Goal: Task Accomplishment & Management: Use online tool/utility

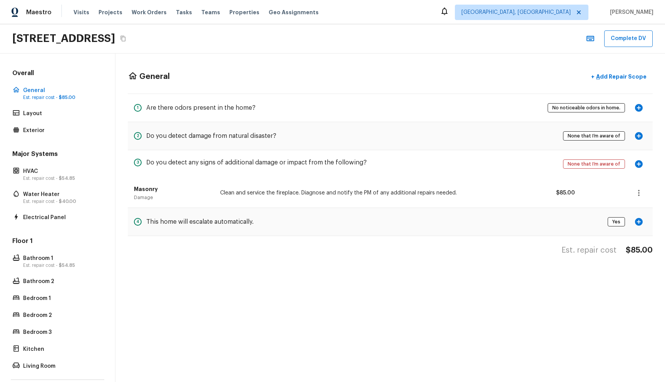
click at [438, 24] on div "[STREET_ADDRESS] Complete DV" at bounding box center [332, 38] width 665 height 29
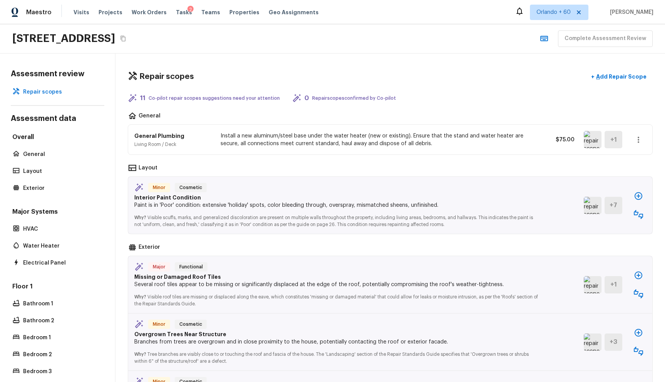
click at [376, 15] on div "Maestro Visits Projects Work Orders Tasks 2 Teams Properties Geo Assignments Or…" at bounding box center [332, 12] width 665 height 24
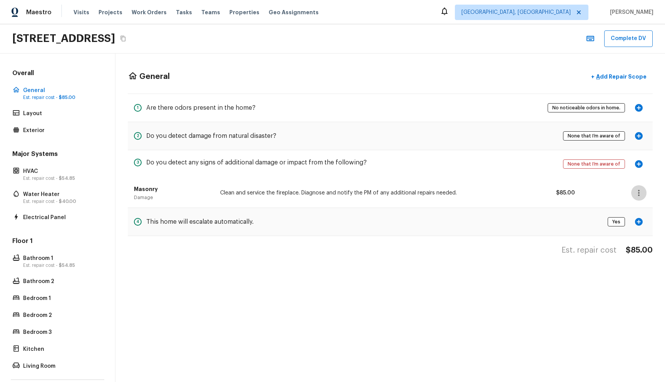
click at [643, 194] on button "button" at bounding box center [638, 192] width 15 height 15
click at [659, 182] on div at bounding box center [332, 191] width 665 height 382
click at [36, 115] on p "Layout" at bounding box center [61, 114] width 77 height 8
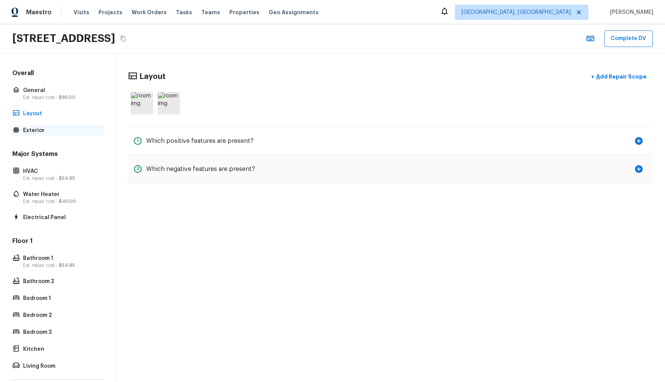
click at [36, 129] on p "Exterior" at bounding box center [61, 131] width 77 height 8
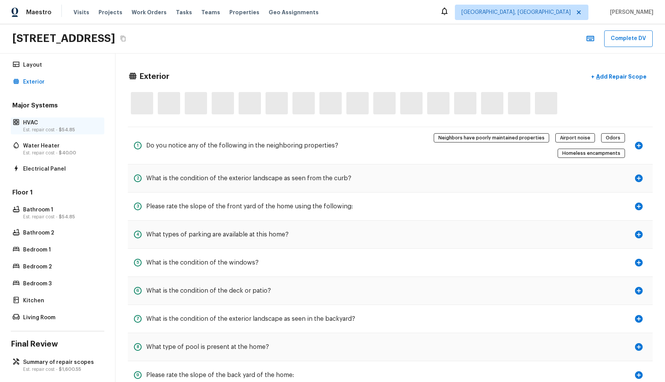
scroll to position [56, 0]
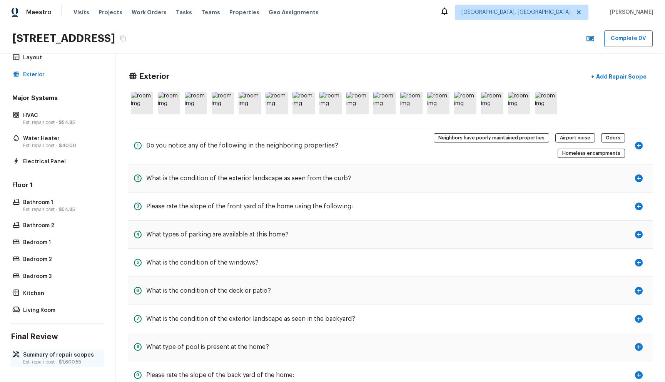
click at [46, 363] on p "Est. repair cost - $1,600.55" at bounding box center [61, 362] width 77 height 6
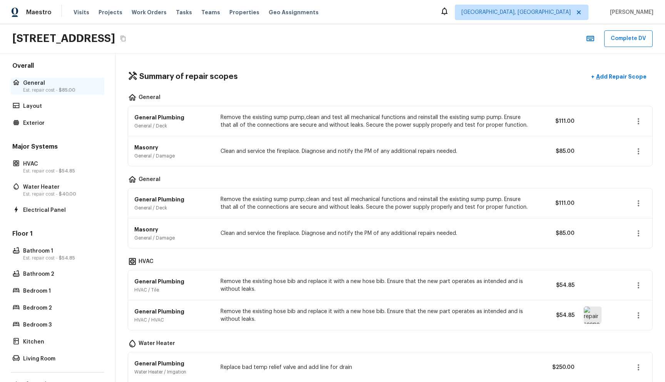
scroll to position [0, 0]
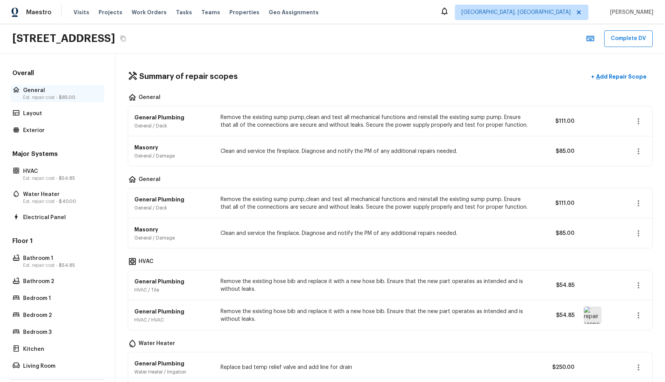
click at [37, 94] on p "Est. repair cost - $85.00" at bounding box center [61, 97] width 77 height 6
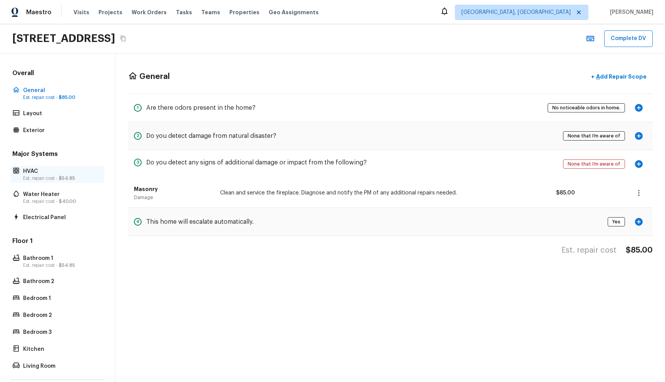
click at [62, 179] on span "$54.85" at bounding box center [67, 178] width 16 height 5
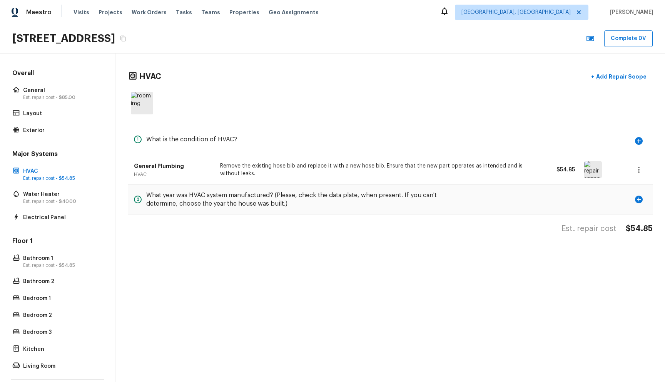
click at [642, 171] on icon "button" at bounding box center [638, 169] width 9 height 9
click at [642, 213] on li "Remove" at bounding box center [641, 215] width 36 height 23
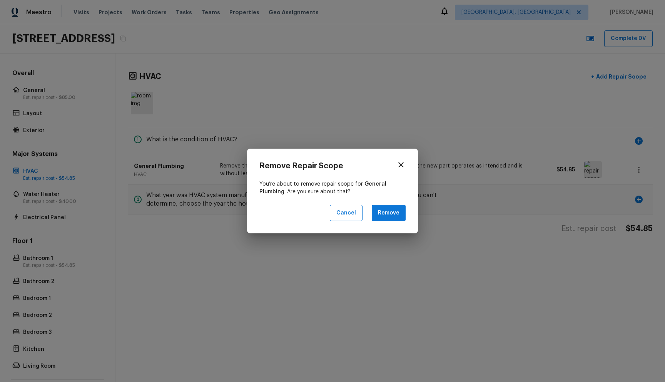
click at [405, 164] on icon "button" at bounding box center [400, 164] width 9 height 9
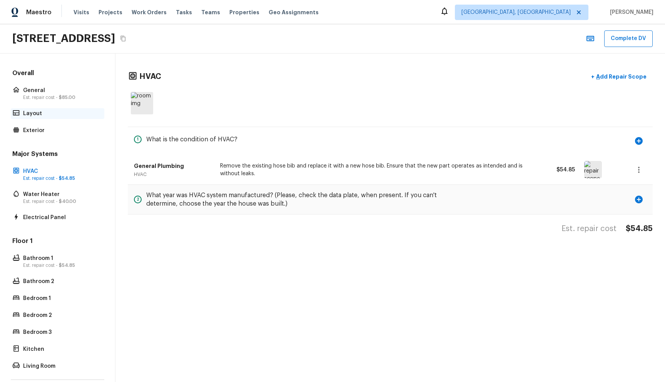
click at [33, 114] on p "Layout" at bounding box center [61, 114] width 77 height 8
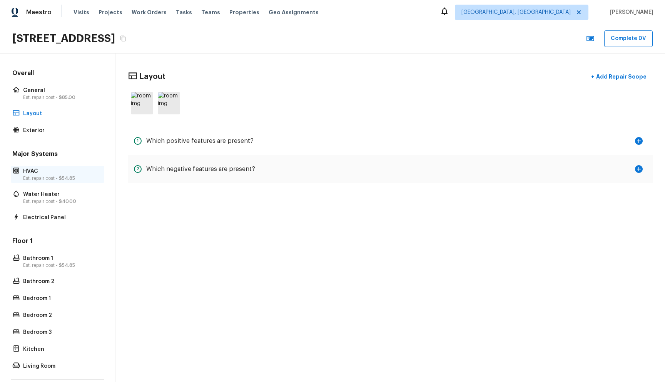
drag, startPoint x: 78, startPoint y: 174, endPoint x: 94, endPoint y: 174, distance: 16.6
click at [78, 174] on p "HVAC" at bounding box center [61, 171] width 77 height 8
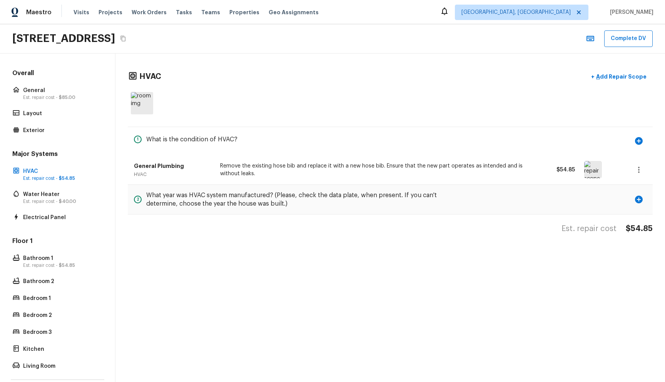
click at [640, 171] on icon "button" at bounding box center [638, 169] width 9 height 9
click at [638, 192] on li "Edit" at bounding box center [641, 192] width 36 height 23
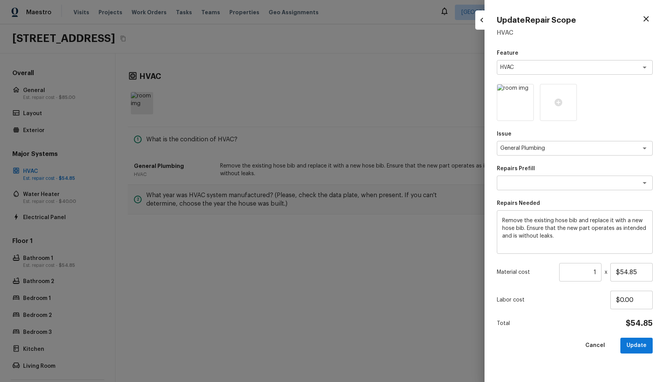
click at [460, 96] on div at bounding box center [332, 191] width 665 height 382
type input "$0.00"
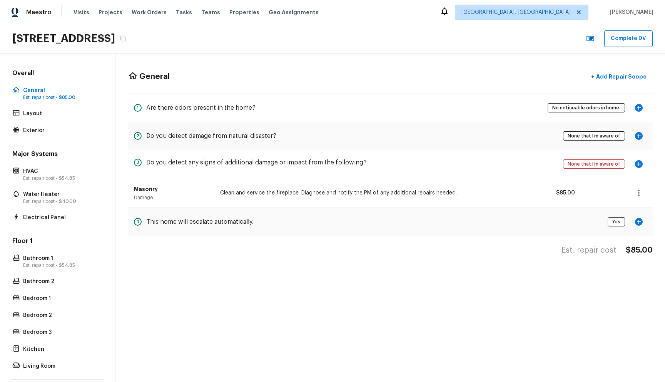
click at [637, 191] on icon "button" at bounding box center [638, 192] width 9 height 9
click at [635, 211] on li "Edit" at bounding box center [641, 215] width 36 height 23
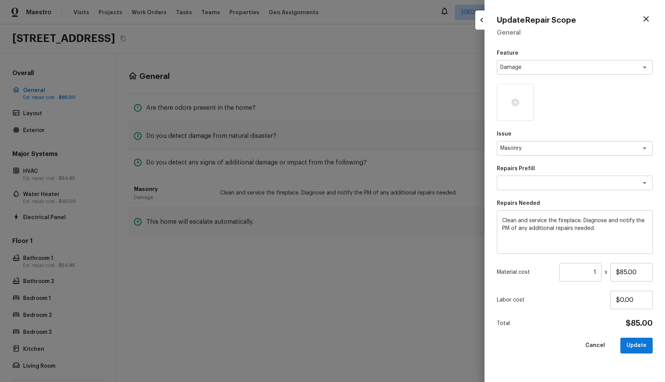
click at [436, 120] on div at bounding box center [332, 191] width 665 height 382
type input "$0.00"
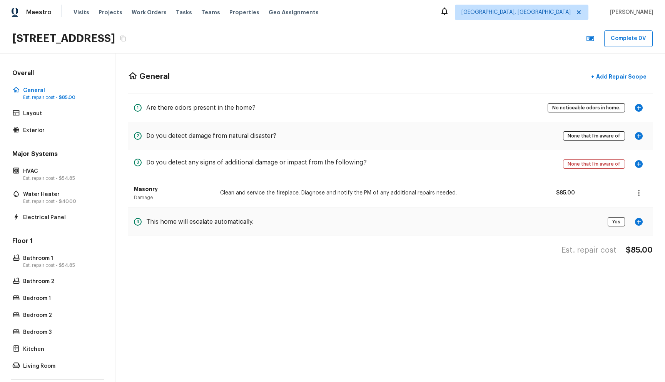
drag, startPoint x: 505, startPoint y: 52, endPoint x: 552, endPoint y: 44, distance: 47.6
click at [505, 52] on div "1075 S Clifpark Cir, Anaheim, CA 92805 Complete DV" at bounding box center [332, 38] width 665 height 29
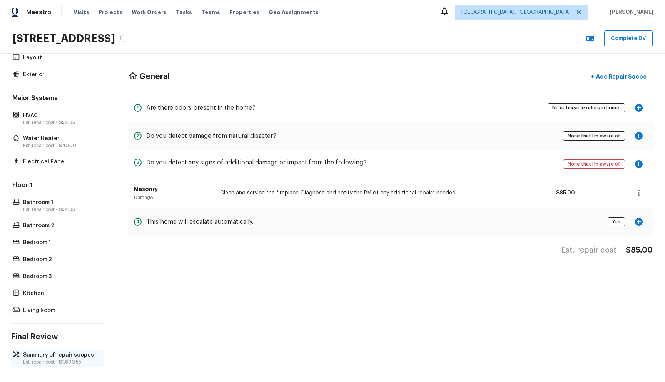
click at [55, 358] on p "Summary of repair scopes" at bounding box center [61, 355] width 77 height 8
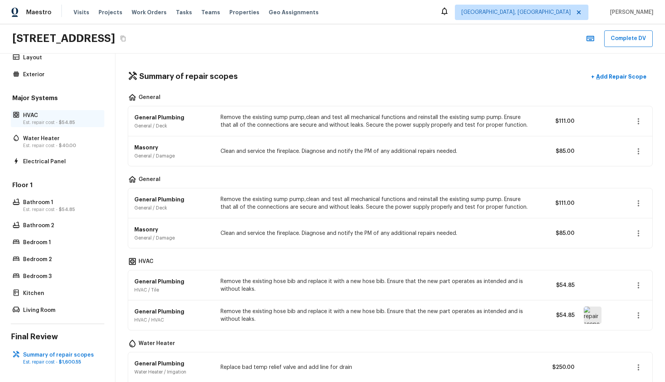
drag, startPoint x: 67, startPoint y: 114, endPoint x: 75, endPoint y: 113, distance: 8.5
click at [67, 113] on p "HVAC" at bounding box center [61, 116] width 77 height 8
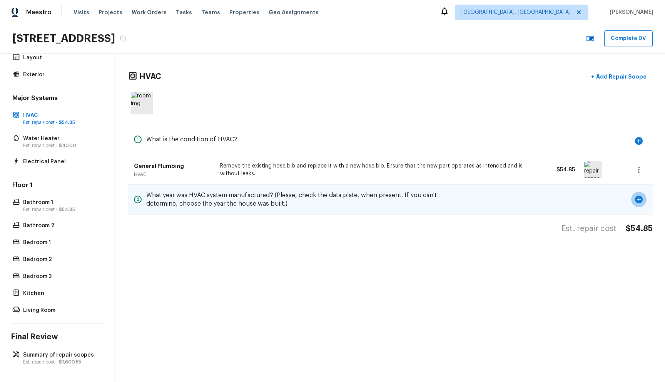
click at [640, 203] on icon "button" at bounding box center [638, 199] width 9 height 9
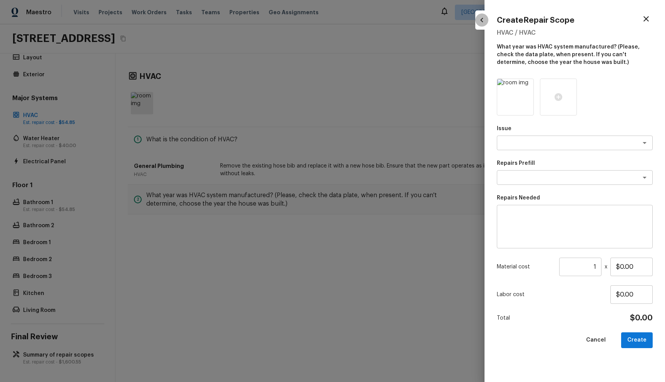
click at [482, 20] on icon "button" at bounding box center [481, 19] width 9 height 9
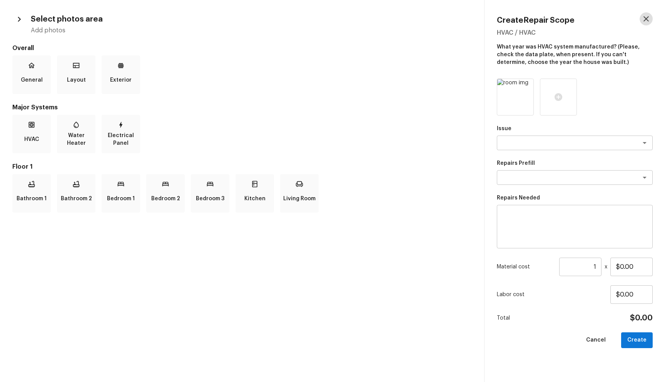
drag, startPoint x: 649, startPoint y: 17, endPoint x: 645, endPoint y: 20, distance: 4.4
click at [649, 17] on icon "button" at bounding box center [646, 18] width 9 height 9
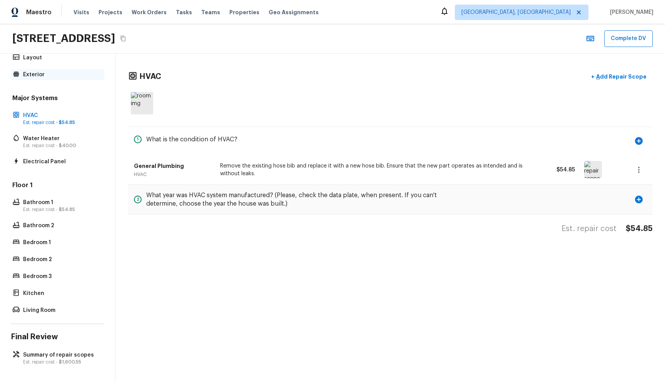
scroll to position [0, 0]
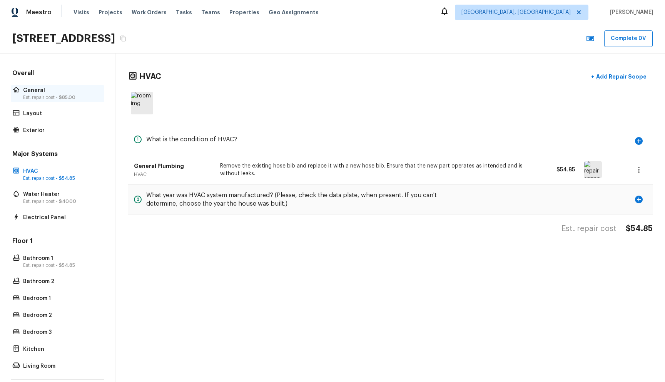
click at [52, 95] on p "Est. repair cost - $85.00" at bounding box center [61, 97] width 77 height 6
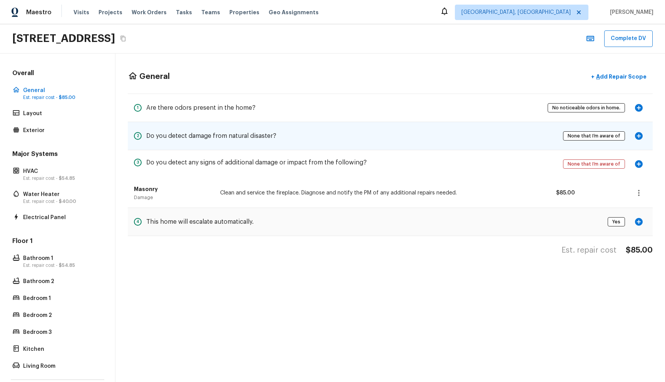
click at [398, 144] on div "2 Do you detect damage from natural disaster? None that I’m aware of" at bounding box center [390, 136] width 525 height 28
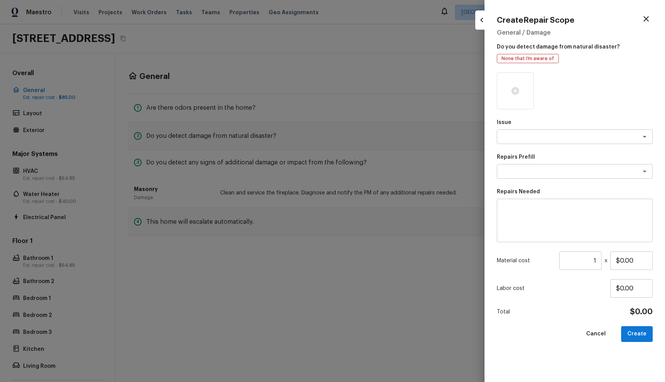
drag, startPoint x: 421, startPoint y: 132, endPoint x: 291, endPoint y: 133, distance: 130.1
click at [421, 132] on div at bounding box center [332, 191] width 665 height 382
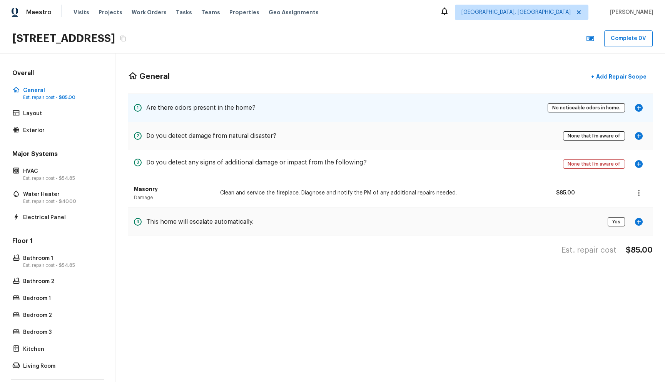
click at [214, 110] on h5 "Are there odors present in the home?" at bounding box center [200, 108] width 109 height 8
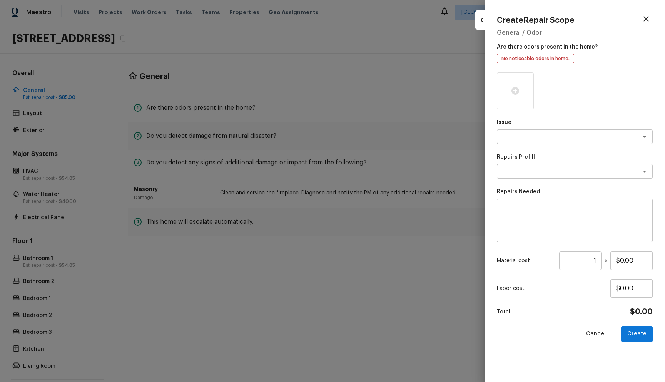
click at [481, 20] on icon "button" at bounding box center [481, 20] width 3 height 5
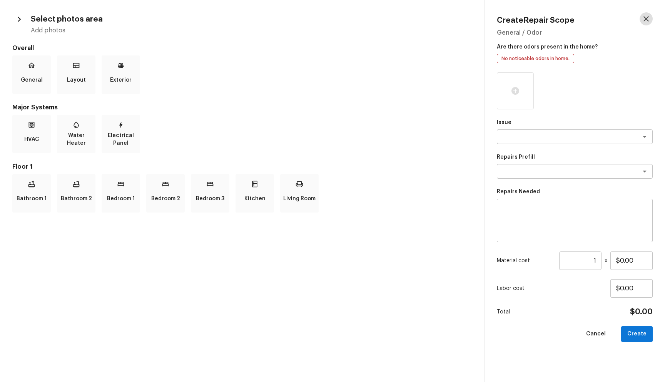
click at [644, 16] on icon "button" at bounding box center [646, 18] width 5 height 5
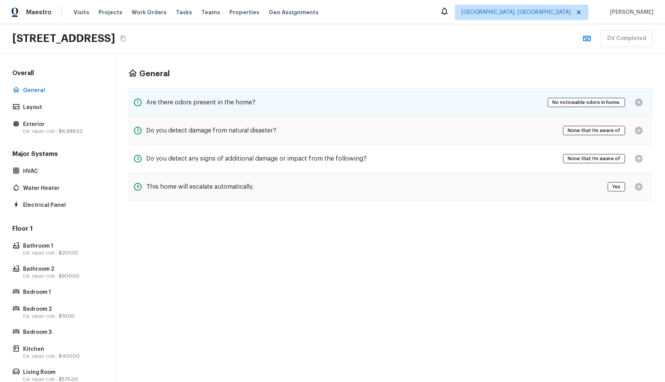
click at [639, 102] on div "No noticeable odors in home." at bounding box center [597, 102] width 99 height 15
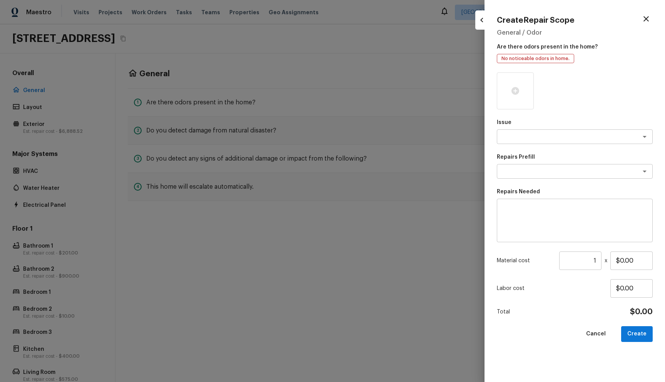
drag, startPoint x: 647, startPoint y: 20, endPoint x: 643, endPoint y: 23, distance: 5.2
click at [647, 20] on icon "button" at bounding box center [646, 18] width 5 height 5
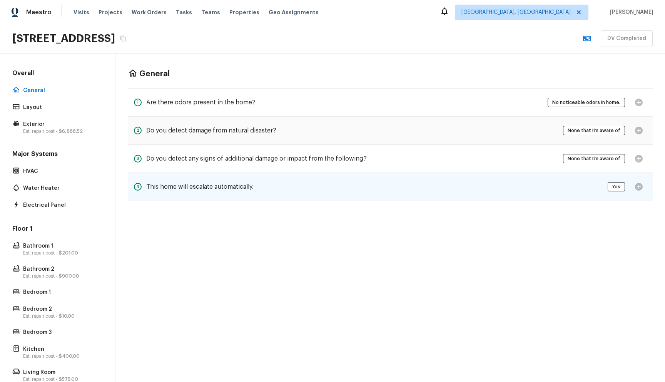
click at [333, 187] on div "4 This home will escalate automatically. Yes" at bounding box center [390, 187] width 525 height 28
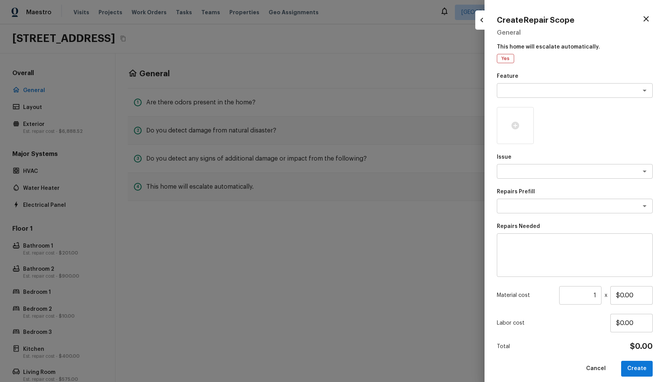
click at [343, 242] on div at bounding box center [332, 191] width 665 height 382
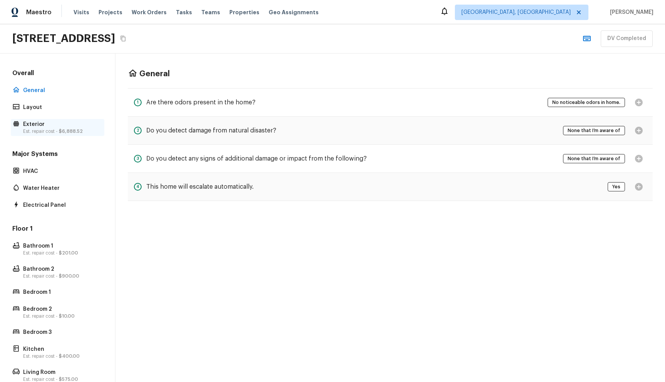
click at [39, 131] on p "Est. repair cost - $6,888.52" at bounding box center [61, 131] width 77 height 6
